Goal: Information Seeking & Learning: Learn about a topic

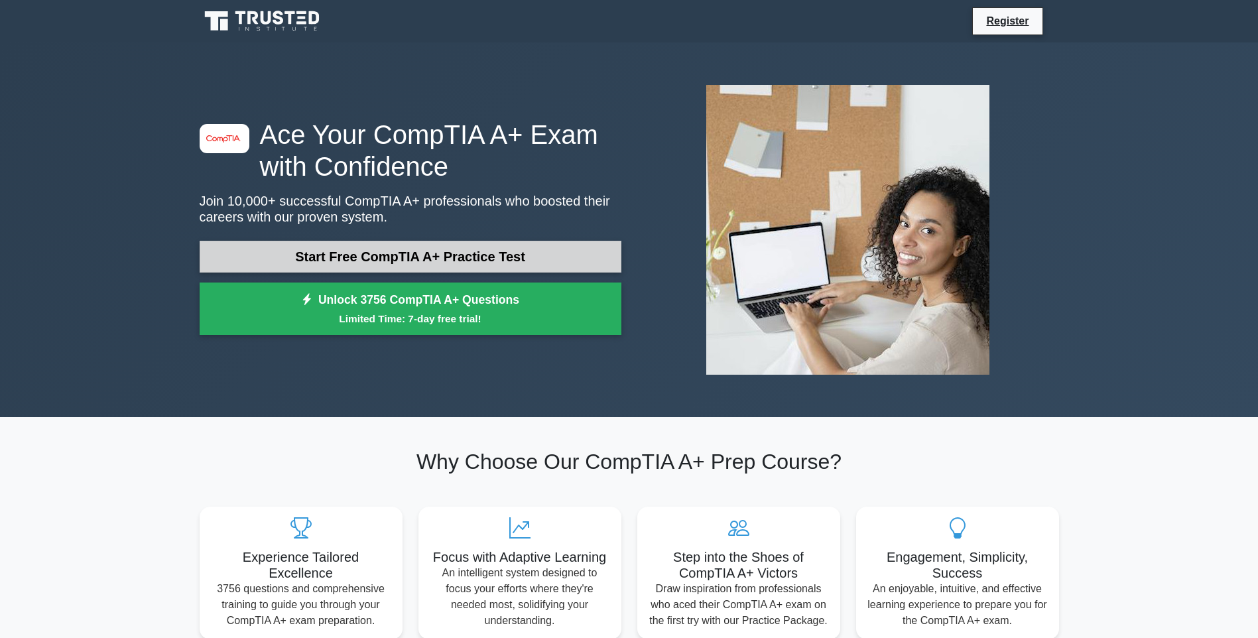
click at [386, 257] on link "Start Free CompTIA A+ Practice Test" at bounding box center [411, 257] width 422 height 32
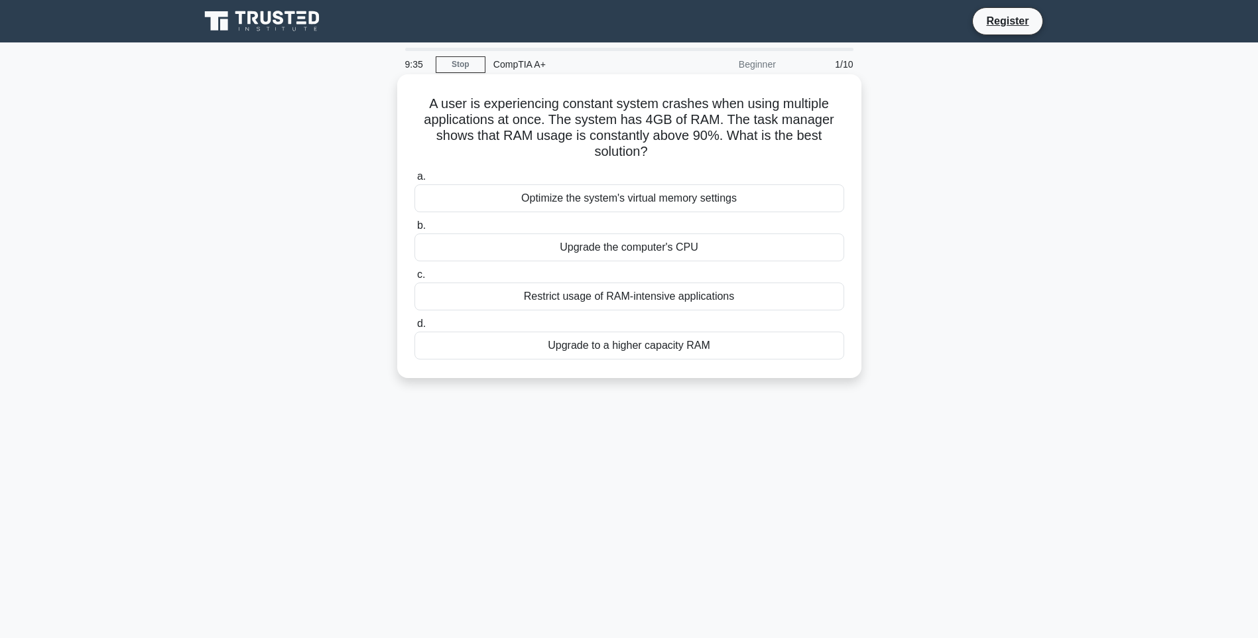
click at [632, 352] on div "Upgrade to a higher capacity RAM" at bounding box center [629, 346] width 430 height 28
click at [414, 328] on input "d. Upgrade to a higher capacity RAM" at bounding box center [414, 324] width 0 height 9
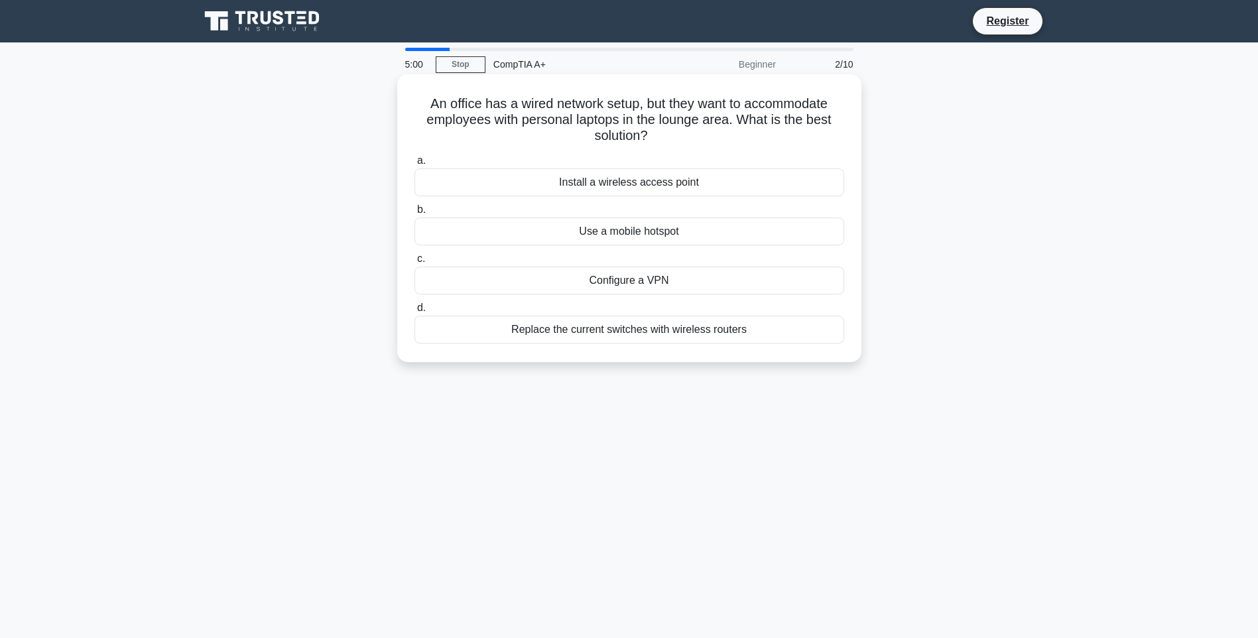
click at [639, 331] on div "Replace the current switches with wireless routers" at bounding box center [629, 330] width 430 height 28
click at [414, 312] on input "d. Replace the current switches with wireless routers" at bounding box center [414, 308] width 0 height 9
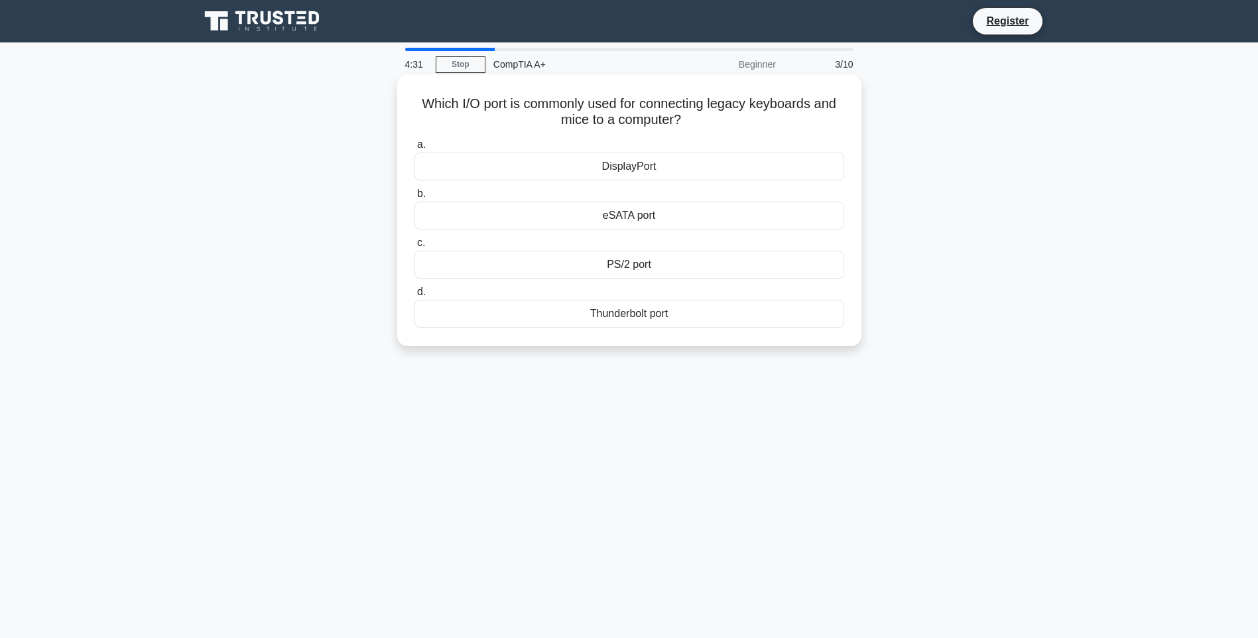
click at [635, 267] on div "PS/2 port" at bounding box center [629, 265] width 430 height 28
click at [414, 247] on input "c. PS/2 port" at bounding box center [414, 243] width 0 height 9
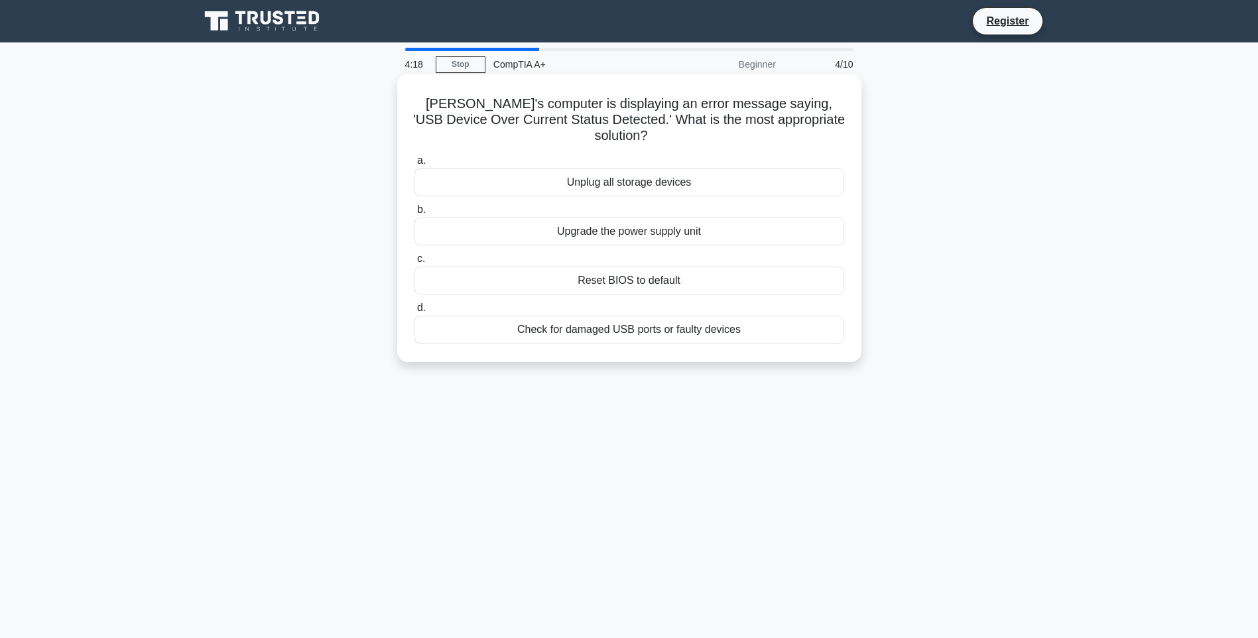
click at [665, 318] on div "Check for damaged USB ports or faulty devices" at bounding box center [629, 330] width 430 height 28
click at [414, 312] on input "d. Check for damaged USB ports or faulty devices" at bounding box center [414, 308] width 0 height 9
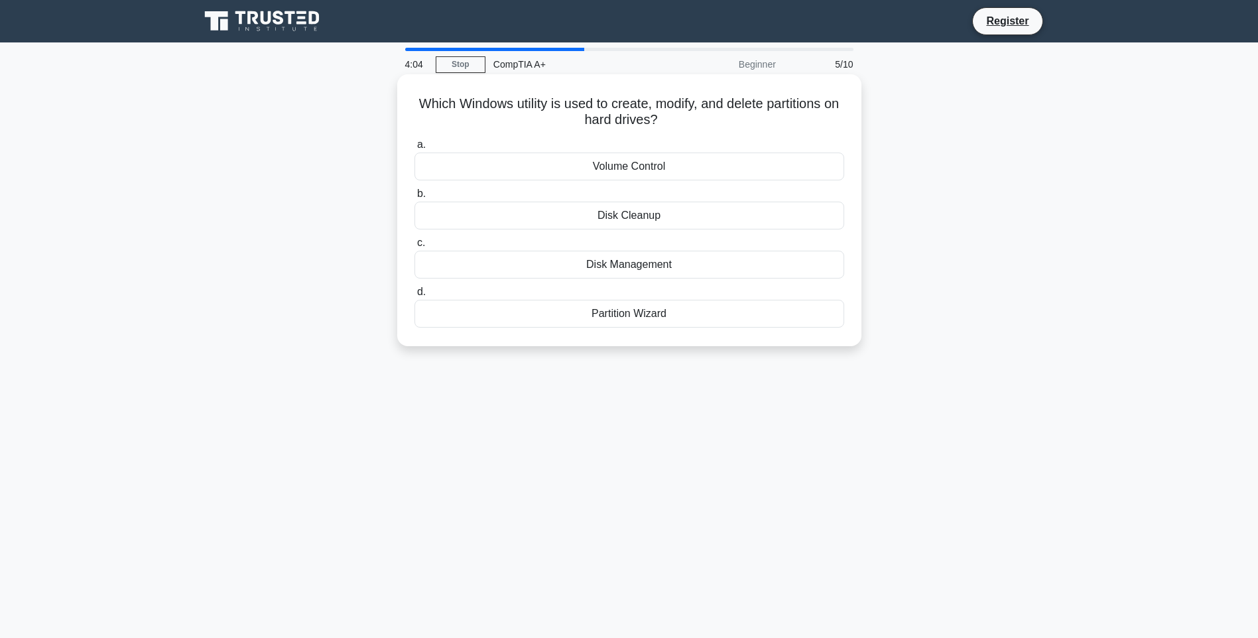
click at [638, 319] on div "Partition Wizard" at bounding box center [629, 314] width 430 height 28
click at [414, 296] on input "d. Partition Wizard" at bounding box center [414, 292] width 0 height 9
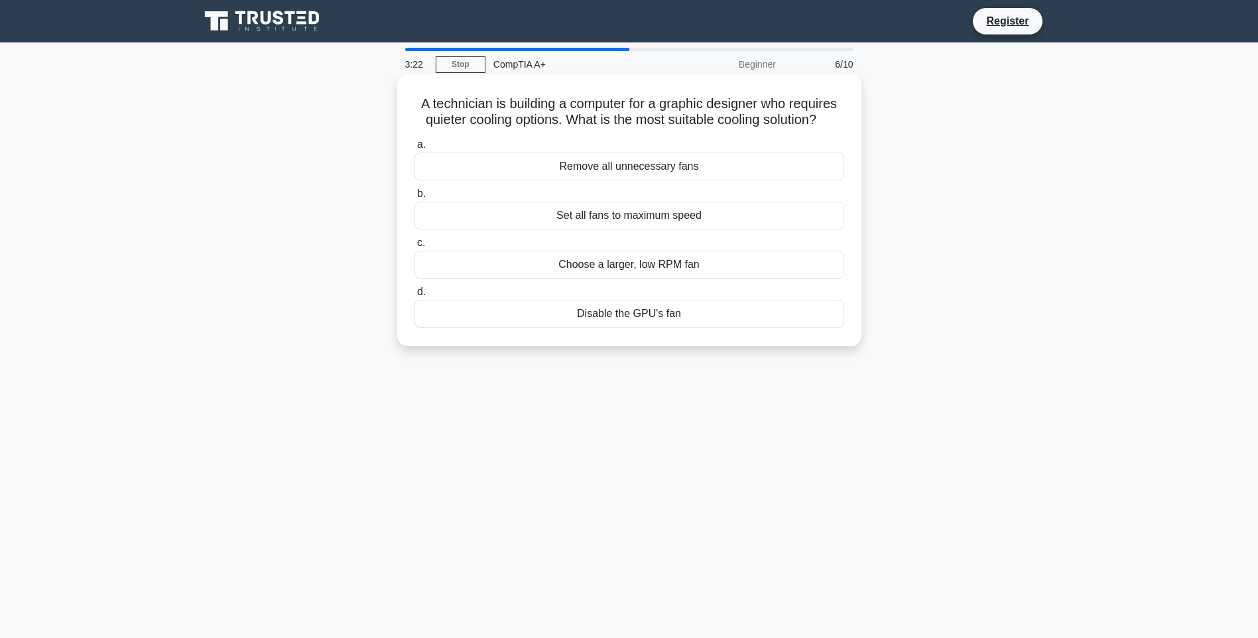
click at [644, 216] on div "Set all fans to maximum speed" at bounding box center [629, 216] width 430 height 28
click at [414, 198] on input "b. Set all fans to maximum speed" at bounding box center [414, 194] width 0 height 9
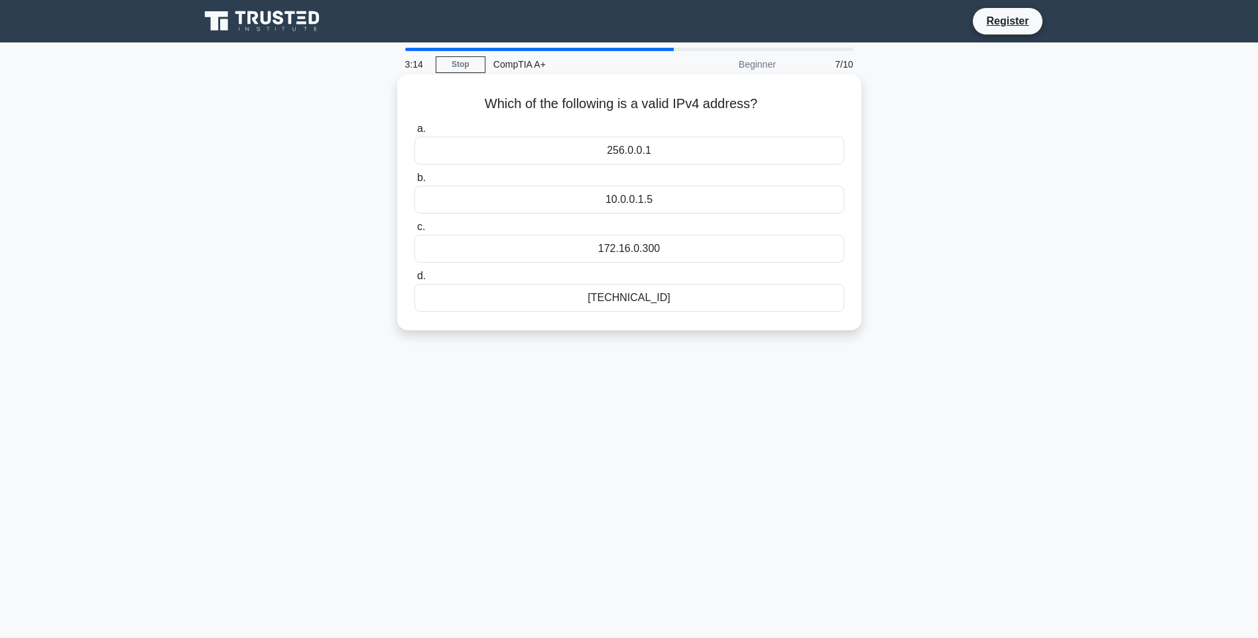
click at [651, 300] on div "[TECHNICAL_ID]" at bounding box center [629, 298] width 430 height 28
click at [414, 280] on input "d. [TECHNICAL_ID]" at bounding box center [414, 276] width 0 height 9
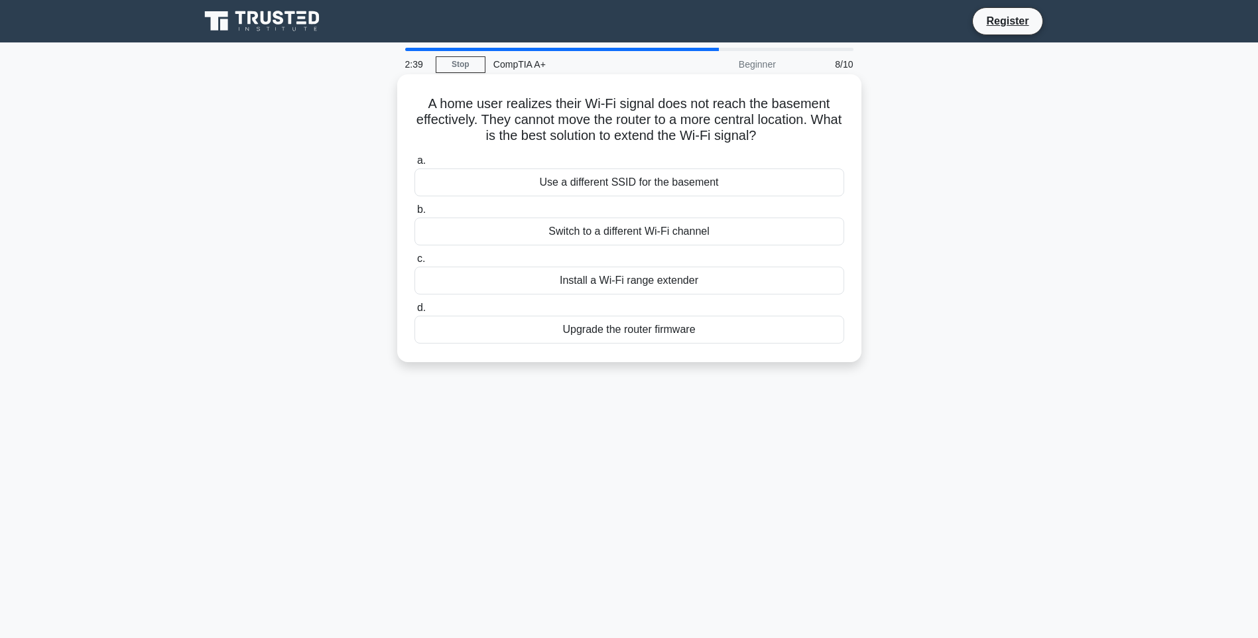
click at [654, 284] on div "Install a Wi-Fi range extender" at bounding box center [629, 281] width 430 height 28
click at [414, 263] on input "c. Install a Wi-Fi range extender" at bounding box center [414, 259] width 0 height 9
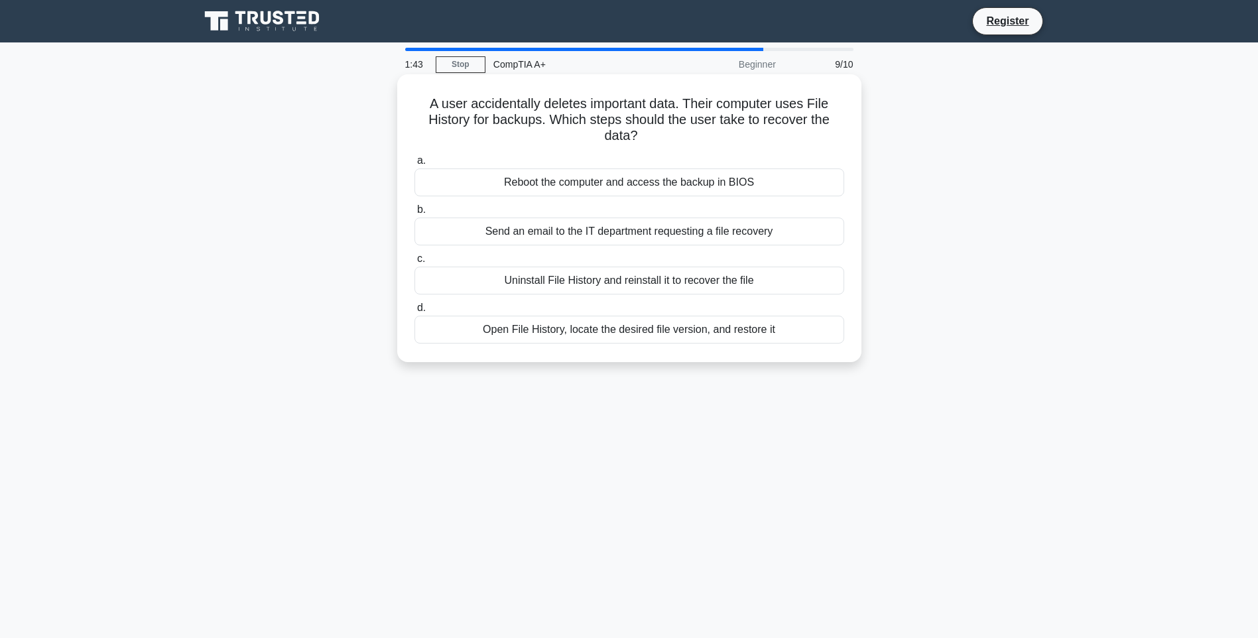
click at [701, 333] on div "Open File History, locate the desired file version, and restore it" at bounding box center [629, 330] width 430 height 28
click at [414, 312] on input "d. Open File History, locate the desired file version, and restore it" at bounding box center [414, 308] width 0 height 9
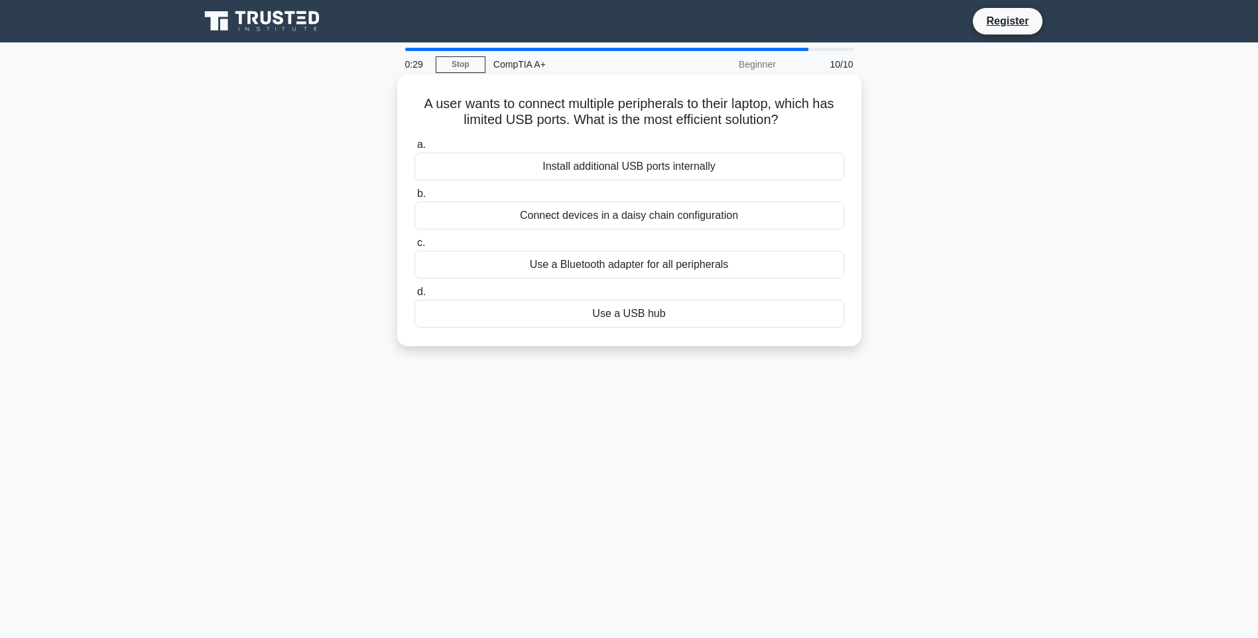
click at [645, 320] on div "Use a USB hub" at bounding box center [629, 314] width 430 height 28
click at [414, 296] on input "d. Use a USB hub" at bounding box center [414, 292] width 0 height 9
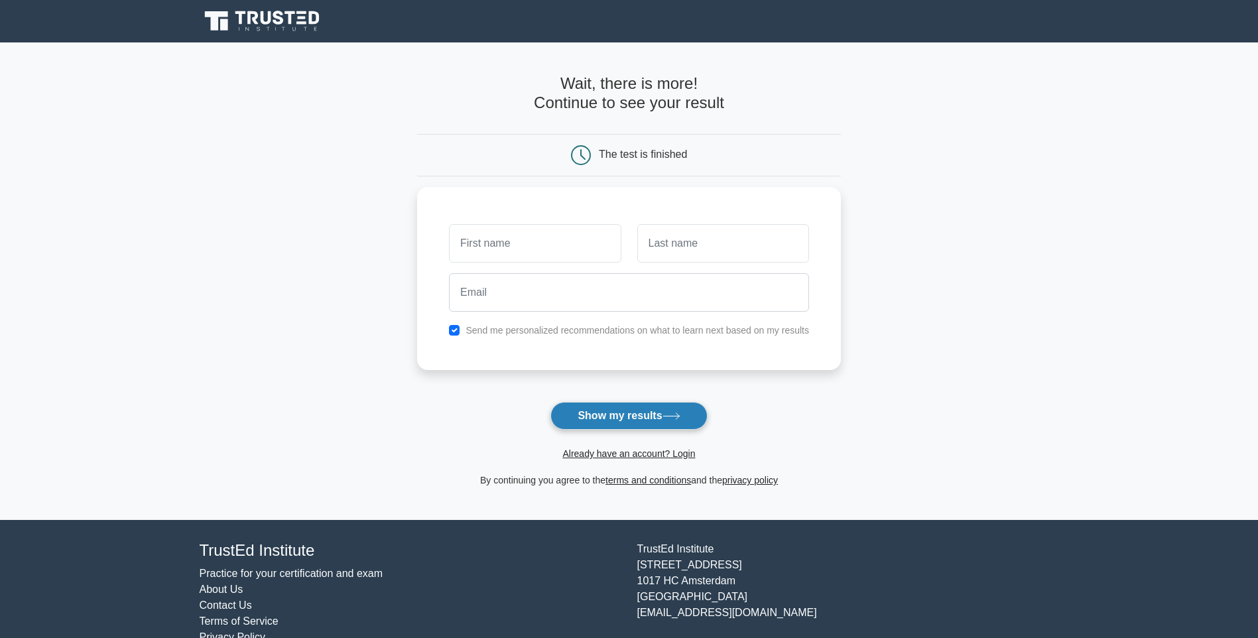
click at [627, 411] on button "Show my results" at bounding box center [628, 416] width 156 height 28
click at [666, 237] on input "text" at bounding box center [723, 240] width 172 height 38
click at [564, 237] on input "text" at bounding box center [535, 240] width 172 height 38
click at [1052, 326] on main "Wait, there is more! Continue to see your result The test is finished and the" at bounding box center [629, 280] width 1258 height 477
